Goal: Information Seeking & Learning: Find specific page/section

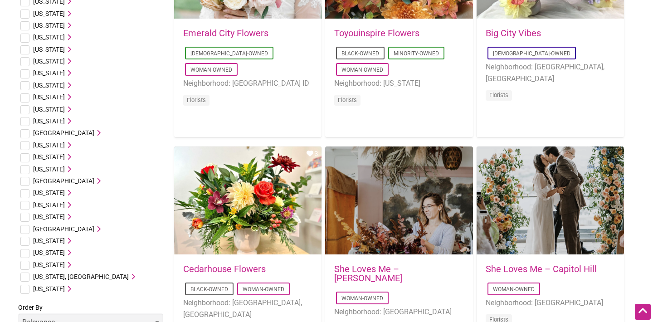
scroll to position [415, 0]
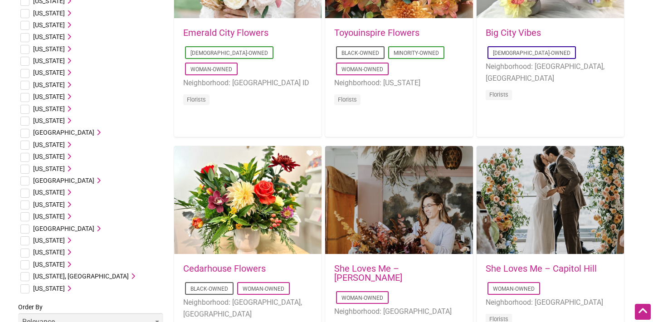
click at [25, 218] on input "checkbox" at bounding box center [24, 216] width 9 height 9
checkbox input "true"
click at [65, 216] on icon at bounding box center [68, 216] width 6 height 6
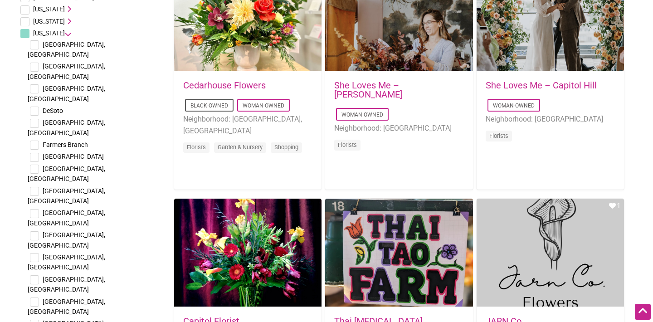
scroll to position [604, 0]
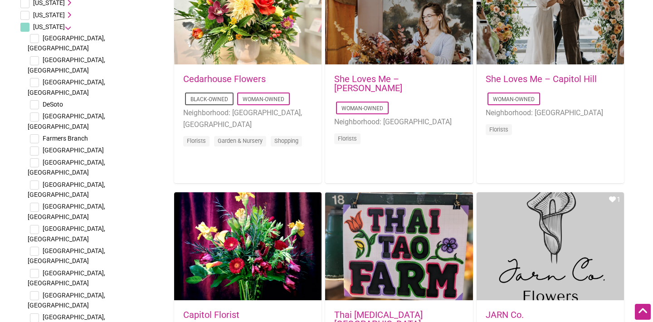
click at [37, 291] on input "checkbox" at bounding box center [34, 295] width 9 height 9
checkbox input "true"
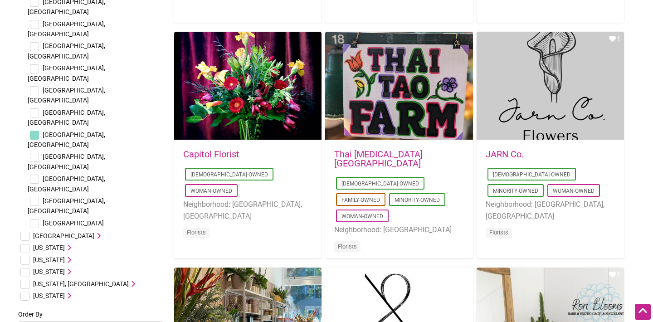
scroll to position [781, 0]
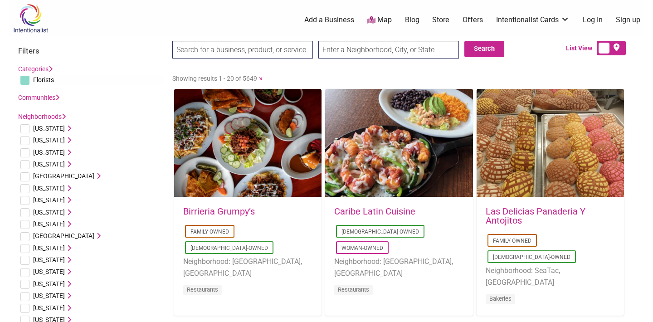
click at [281, 49] on input "search" at bounding box center [242, 50] width 141 height 18
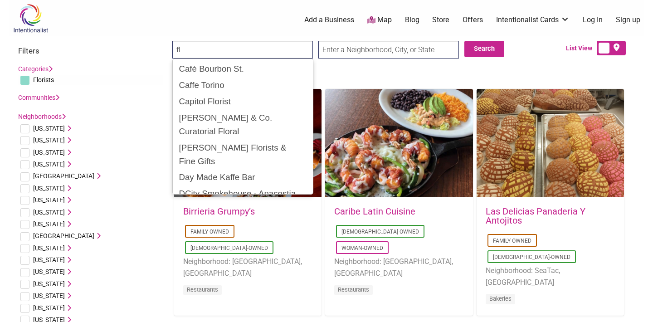
type input "f"
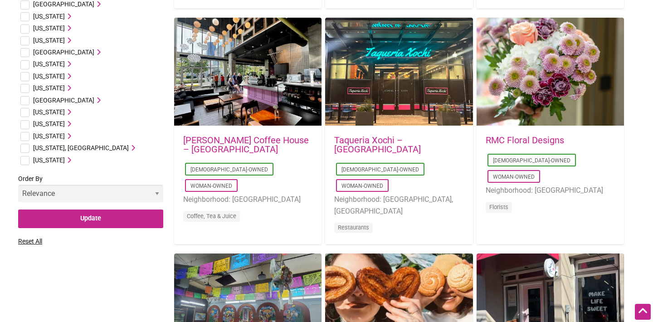
scroll to position [557, 0]
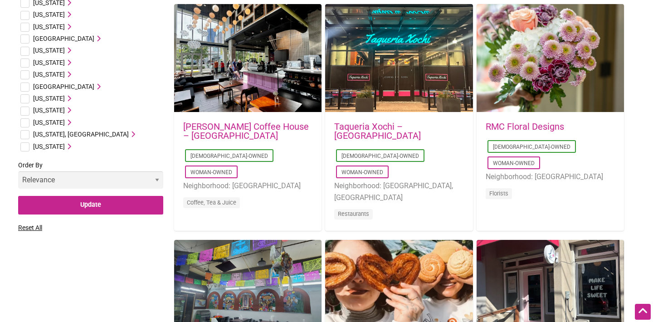
click at [118, 190] on label "Order By Relevance Alphabetical Newest" at bounding box center [90, 178] width 145 height 36
click at [118, 189] on select "Relevance Alphabetical Newest" at bounding box center [90, 180] width 145 height 18
click at [118, 187] on select "Relevance Alphabetical Newest" at bounding box center [90, 180] width 145 height 18
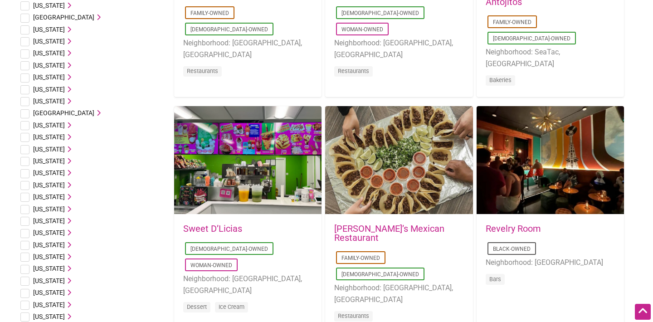
scroll to position [0, 0]
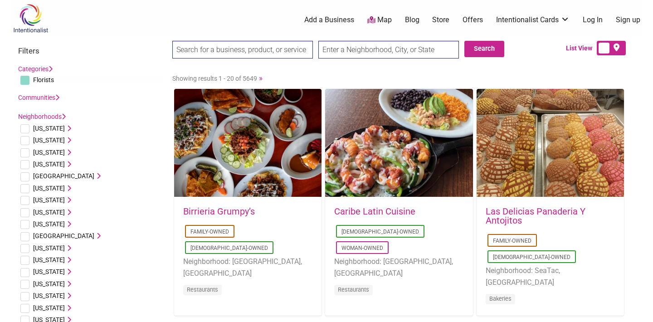
click at [46, 79] on span "Florists" at bounding box center [43, 79] width 21 height 7
click at [25, 81] on input "checkbox" at bounding box center [24, 80] width 9 height 9
click at [28, 80] on input "checkbox" at bounding box center [24, 80] width 9 height 9
checkbox input "true"
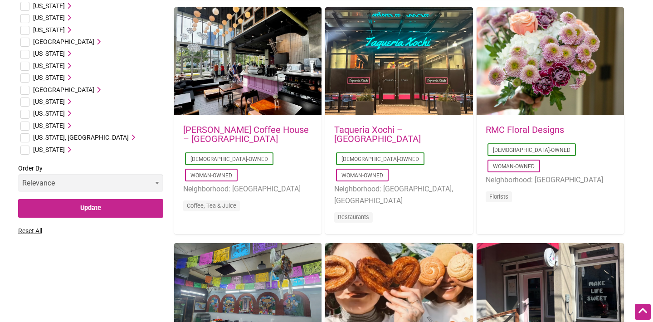
scroll to position [536, 0]
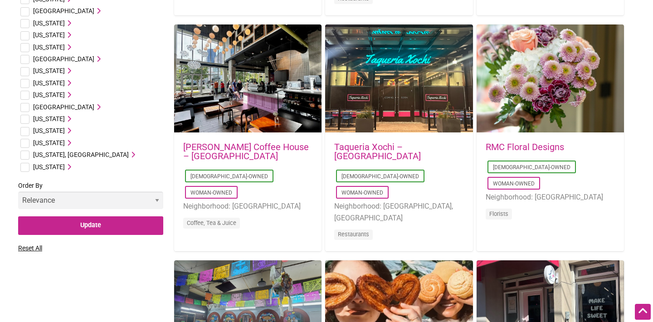
click at [28, 96] on input "checkbox" at bounding box center [24, 95] width 9 height 9
checkbox input "true"
click at [65, 96] on icon at bounding box center [68, 95] width 6 height 6
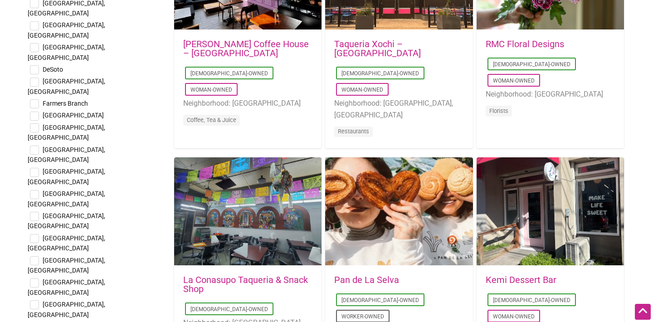
scroll to position [616, 0]
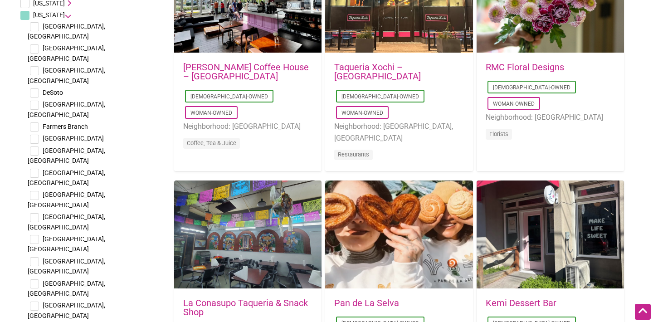
click at [38, 279] on input "checkbox" at bounding box center [34, 283] width 9 height 9
checkbox input "true"
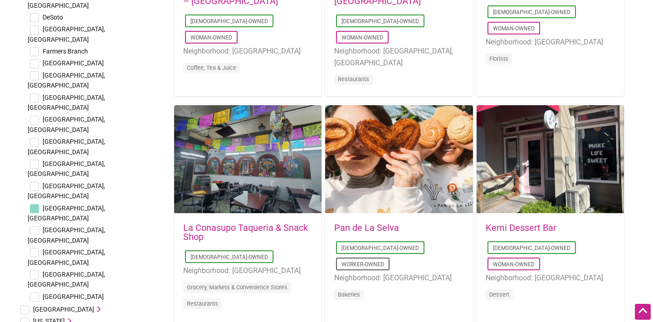
scroll to position [715, 0]
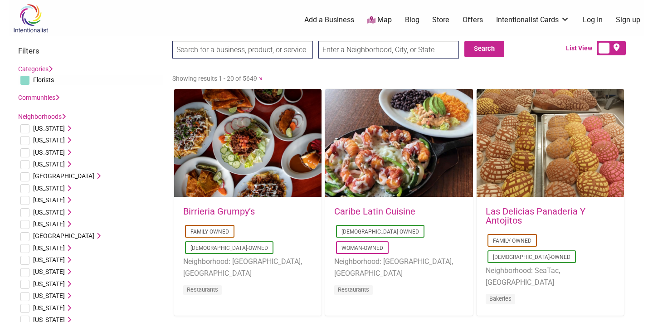
click at [380, 22] on link "Map" at bounding box center [380, 20] width 25 height 10
click at [348, 47] on input "text" at bounding box center [389, 50] width 141 height 18
type input "san antonio"
click at [295, 54] on input "search" at bounding box center [242, 50] width 141 height 18
type input "flowers"
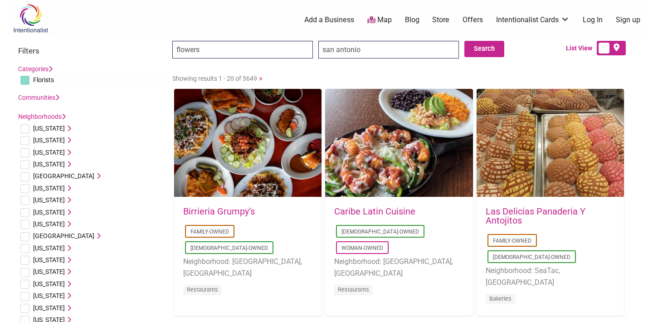
click at [172, 41] on input "Search" at bounding box center [189, 50] width 35 height 19
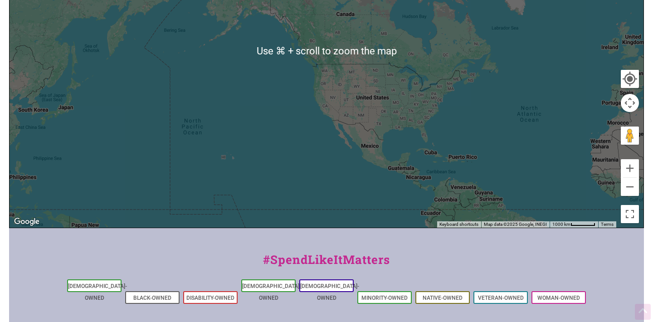
scroll to position [326, 0]
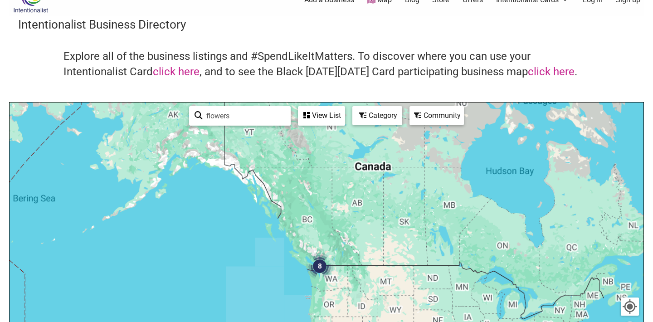
scroll to position [27, 0]
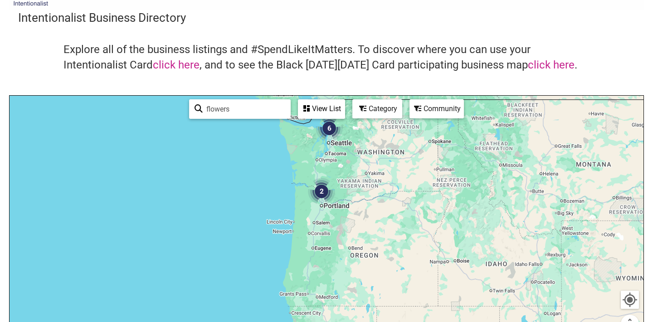
click at [333, 117] on div "View List" at bounding box center [321, 108] width 45 height 17
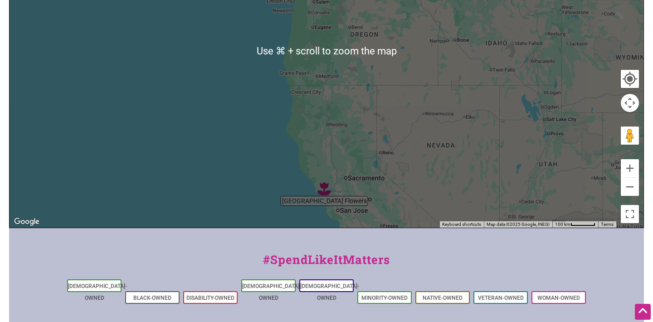
scroll to position [370, 0]
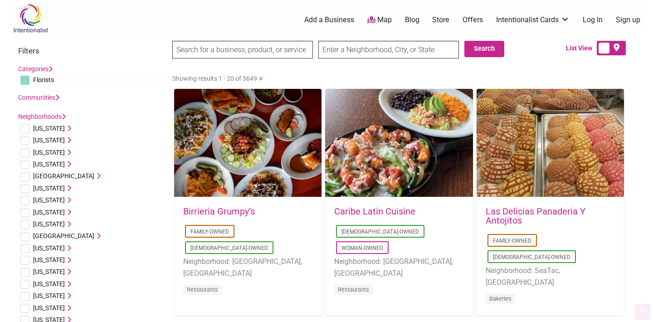
scroll to position [715, 0]
